Goal: Information Seeking & Learning: Find specific fact

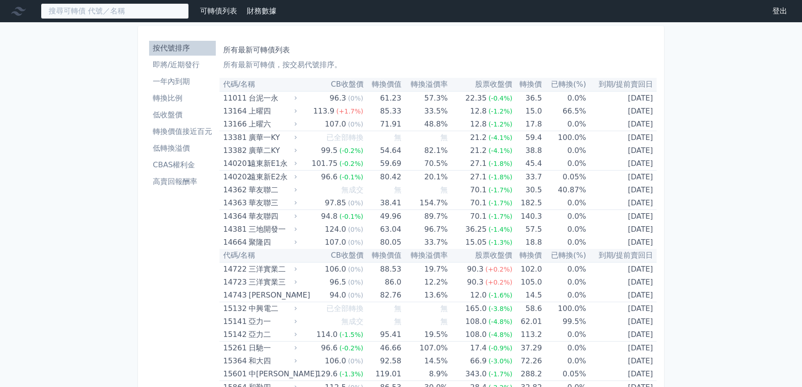
click at [92, 9] on input at bounding box center [115, 11] width 148 height 16
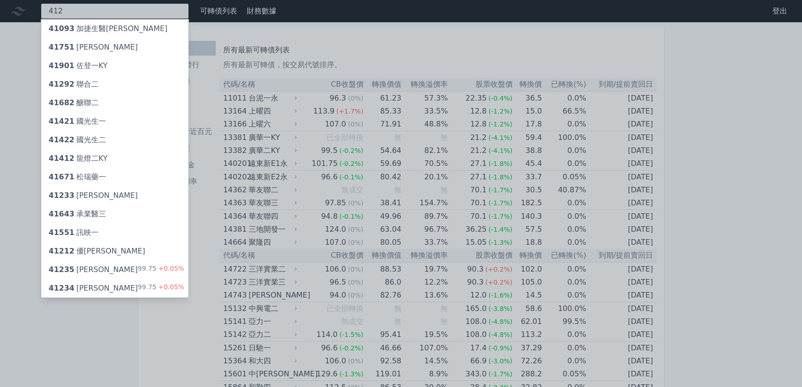
type input "4123"
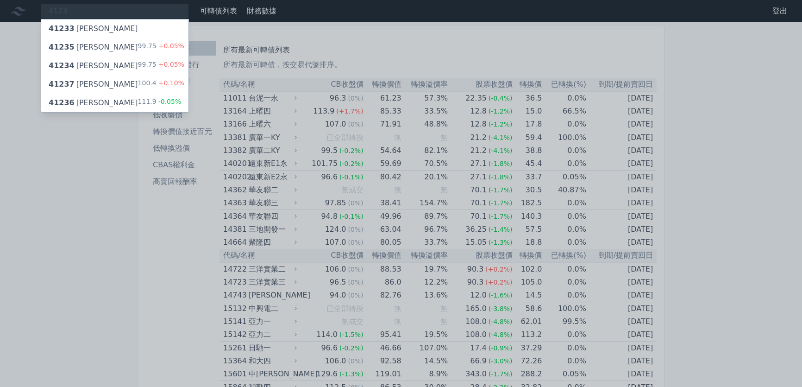
type input "4123"
click at [108, 49] on div "41235 晟德五 99.75 +0.05%" at bounding box center [114, 47] width 147 height 19
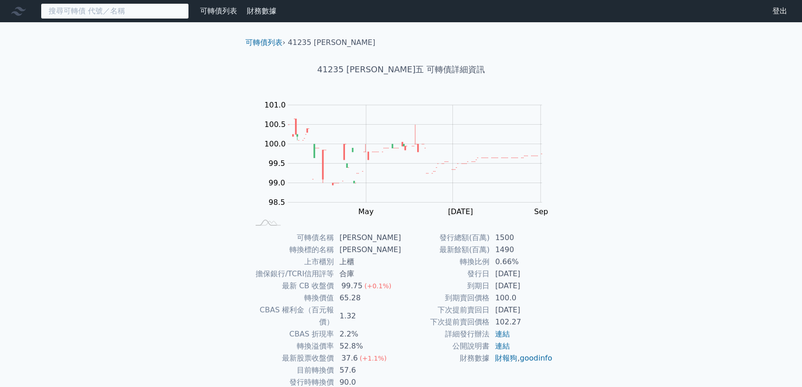
click at [134, 10] on input at bounding box center [115, 11] width 148 height 16
